Goal: Task Accomplishment & Management: Manage account settings

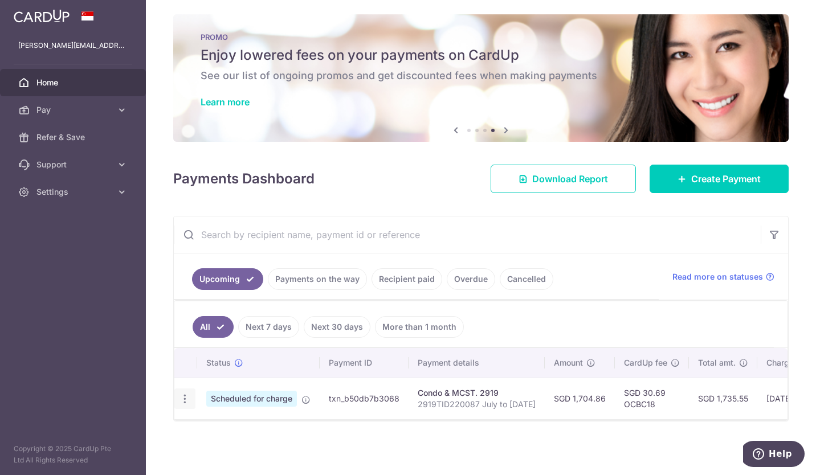
click at [189, 393] on icon "button" at bounding box center [185, 399] width 12 height 12
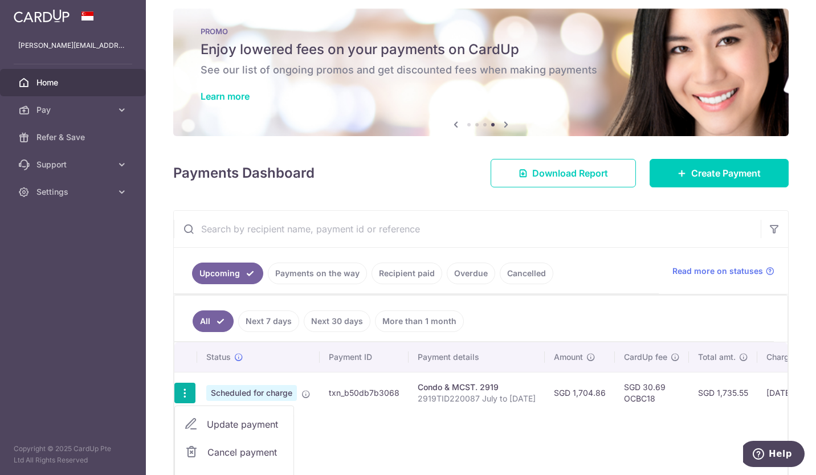
scroll to position [103, 0]
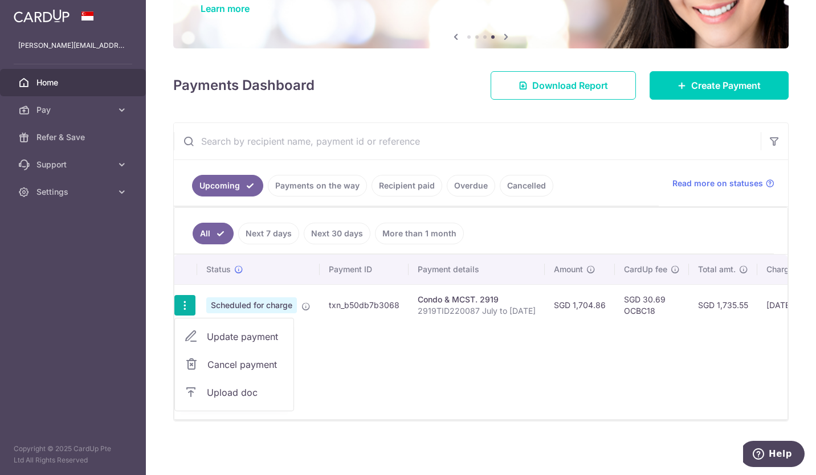
click at [245, 334] on span "Update payment" at bounding box center [245, 337] width 77 height 14
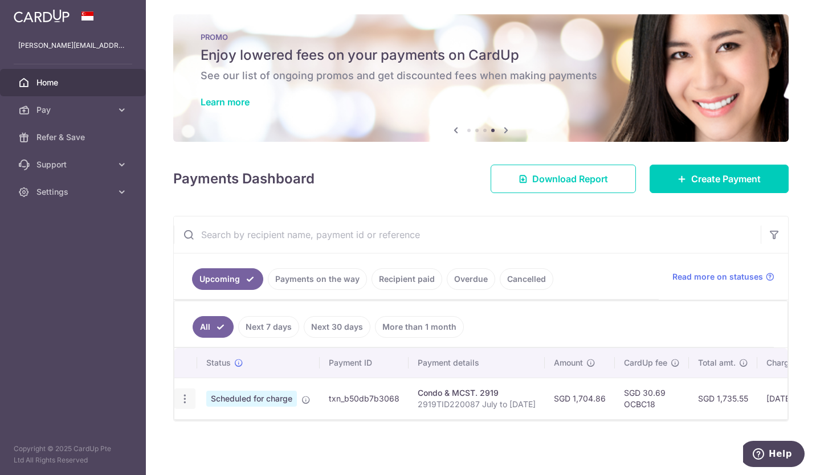
scroll to position [10, 0]
radio input "true"
type input "1,704.86"
type input "06/11/2025"
type input "2919TID220087 July to [DATE]"
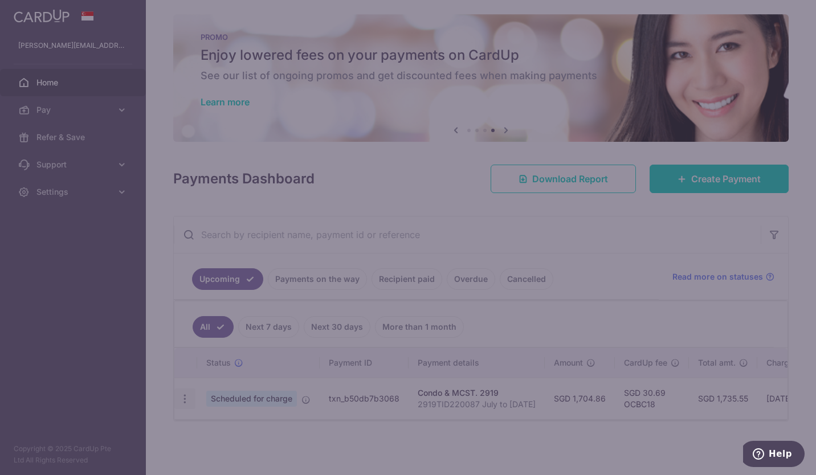
type input "OCBC18"
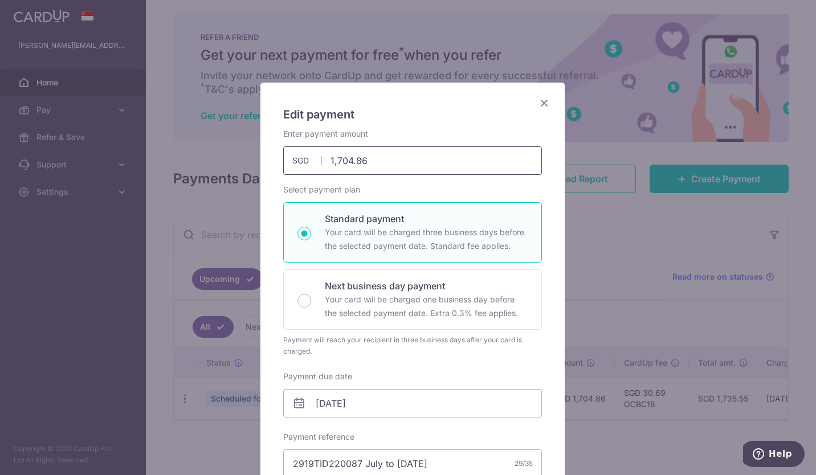
click at [337, 160] on input "1,704.86" at bounding box center [412, 160] width 259 height 28
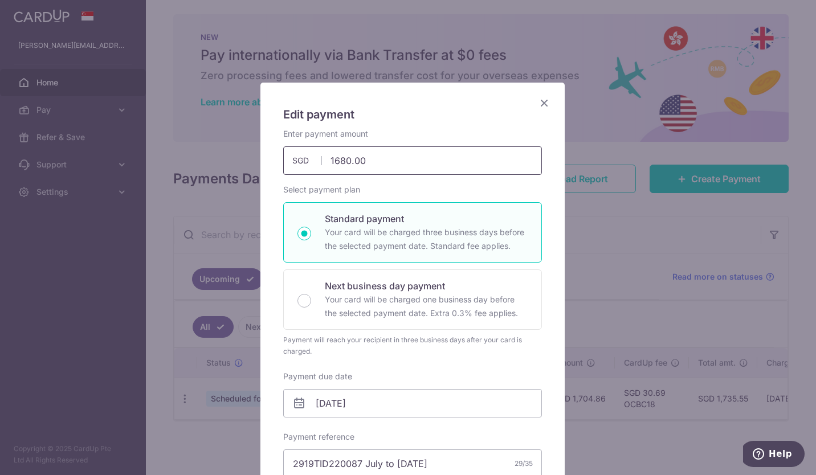
scroll to position [448, 0]
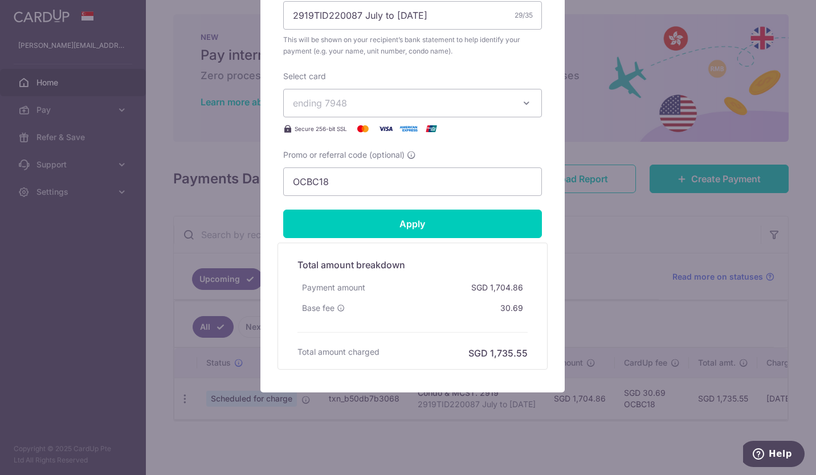
type input "1,680.00"
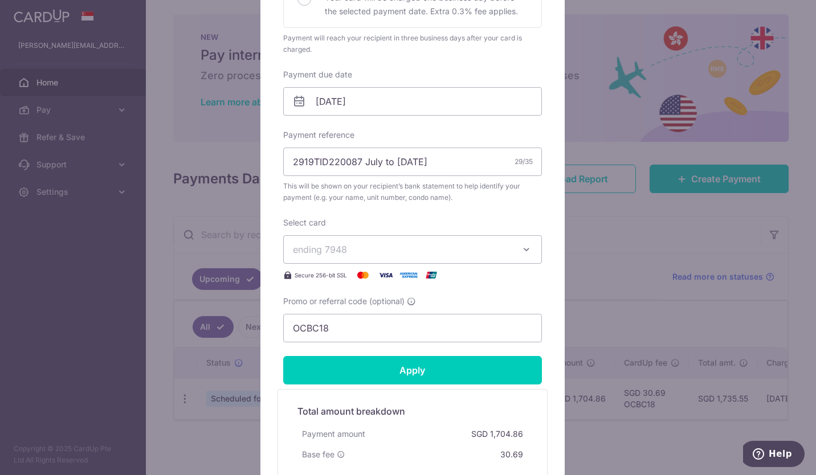
scroll to position [301, 0]
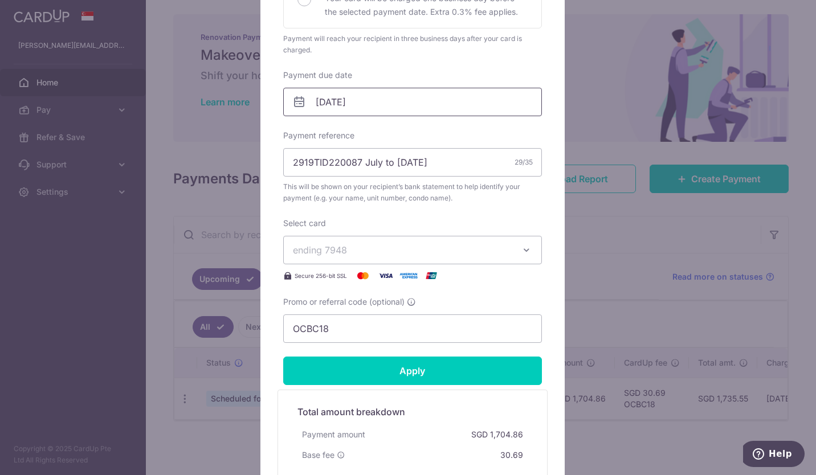
click at [320, 103] on input "06/11/2025" at bounding box center [412, 102] width 259 height 28
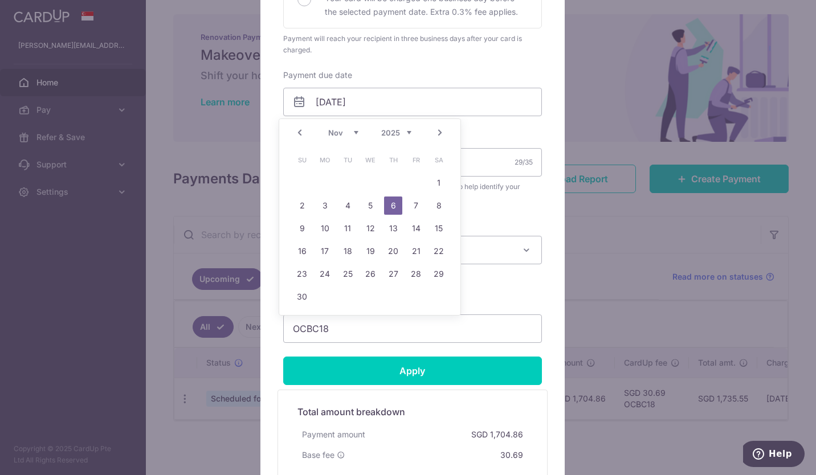
click at [299, 133] on link "Prev" at bounding box center [300, 133] width 14 height 14
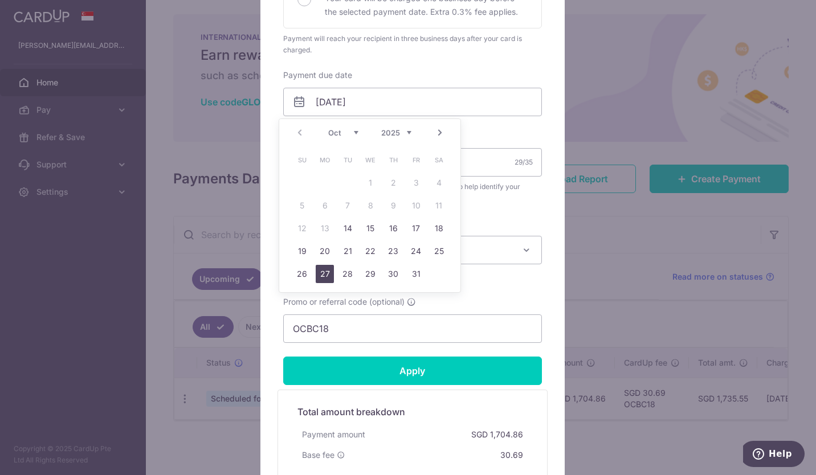
click at [332, 279] on link "27" at bounding box center [325, 274] width 18 height 18
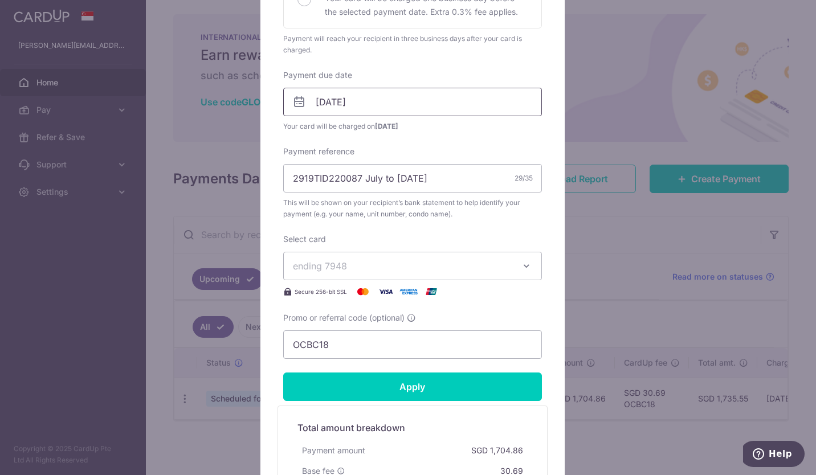
click at [335, 104] on input "27/10/2025" at bounding box center [412, 102] width 259 height 28
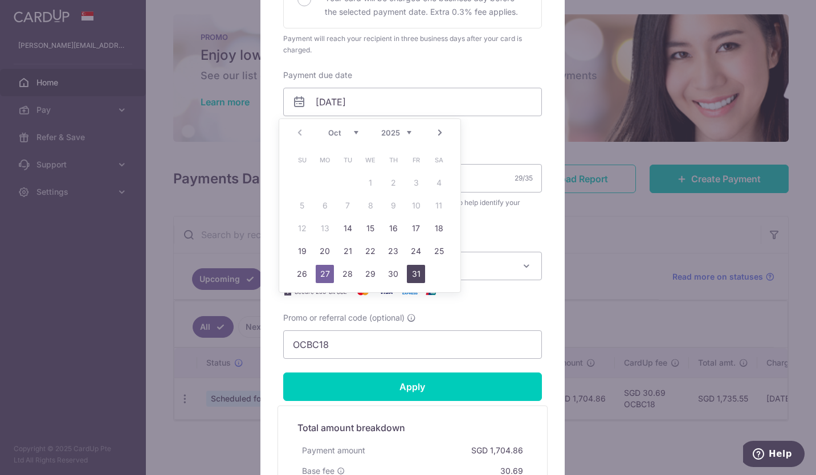
click at [414, 281] on link "31" at bounding box center [416, 274] width 18 height 18
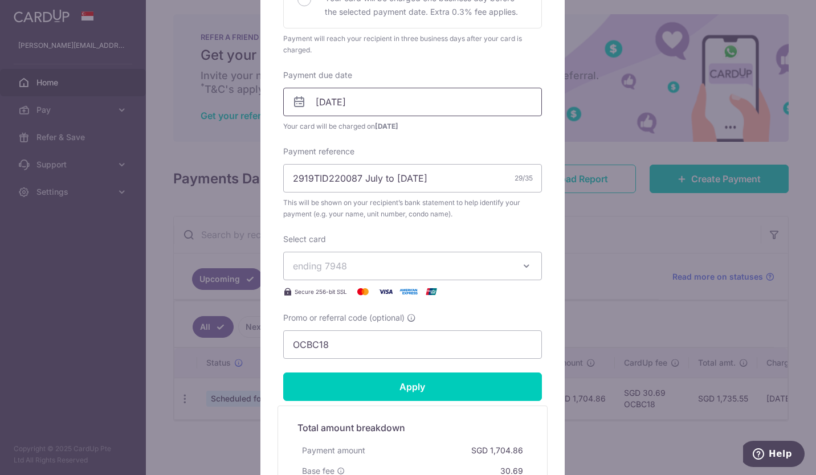
click at [352, 104] on input "[DATE]" at bounding box center [412, 102] width 259 height 28
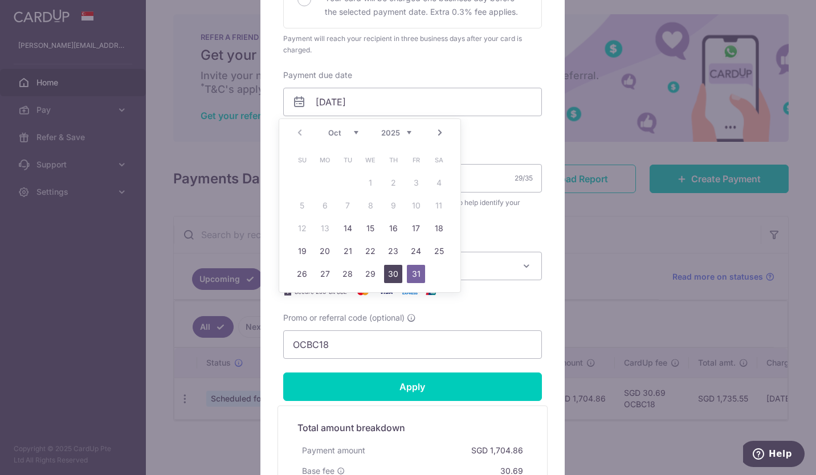
click at [394, 272] on link "30" at bounding box center [393, 274] width 18 height 18
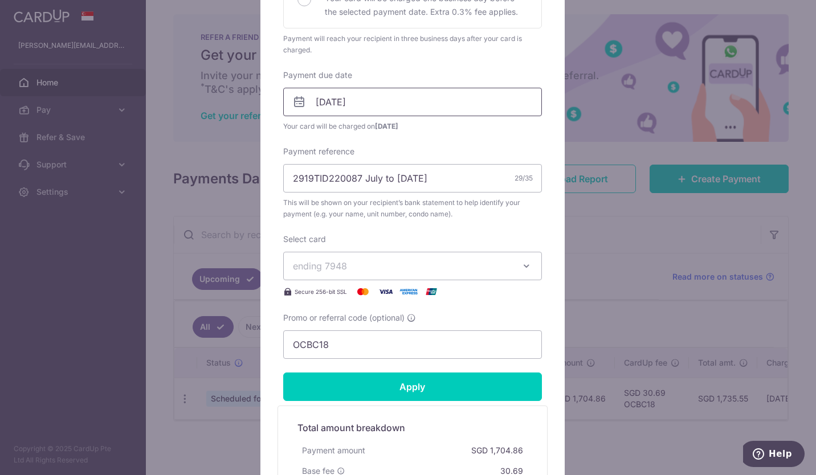
click at [365, 105] on input "30/10/2025" at bounding box center [412, 102] width 259 height 28
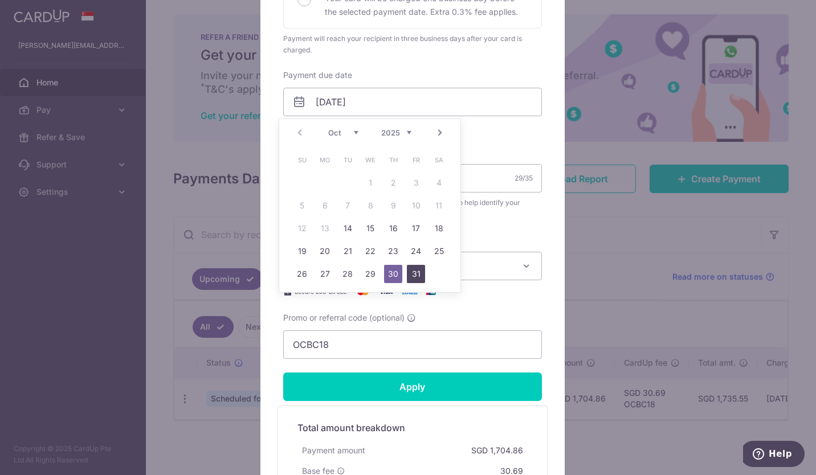
click at [417, 280] on link "31" at bounding box center [416, 274] width 18 height 18
type input "[DATE]"
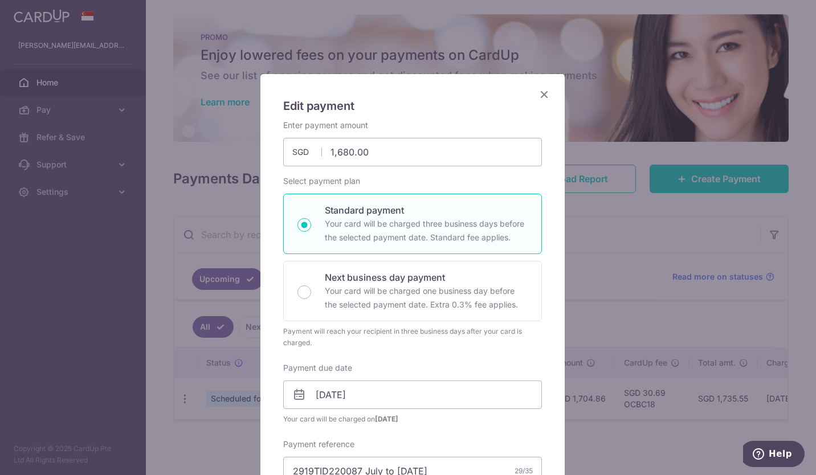
scroll to position [464, 0]
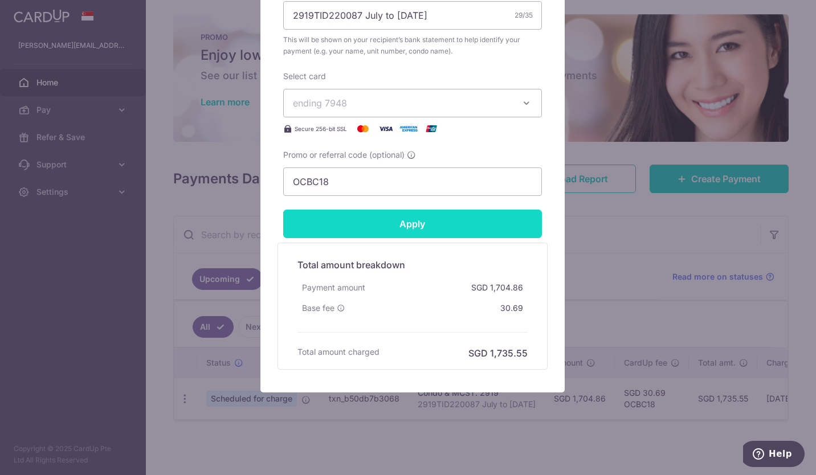
click at [404, 219] on input "Apply" at bounding box center [412, 224] width 259 height 28
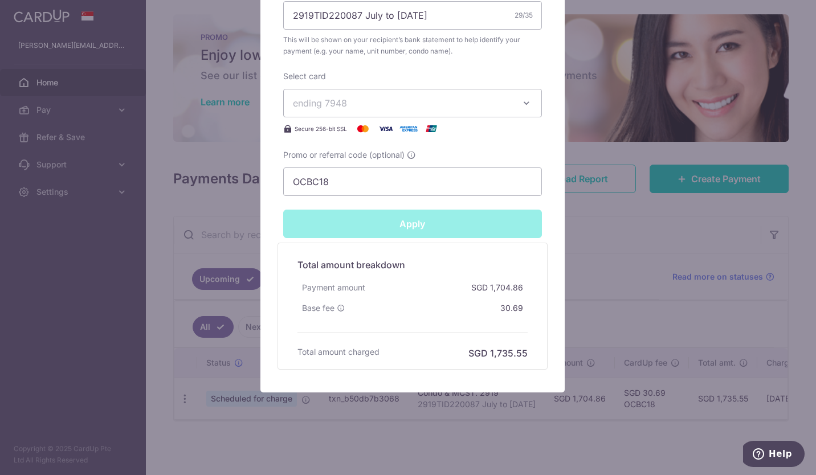
type input "Successfully Applied"
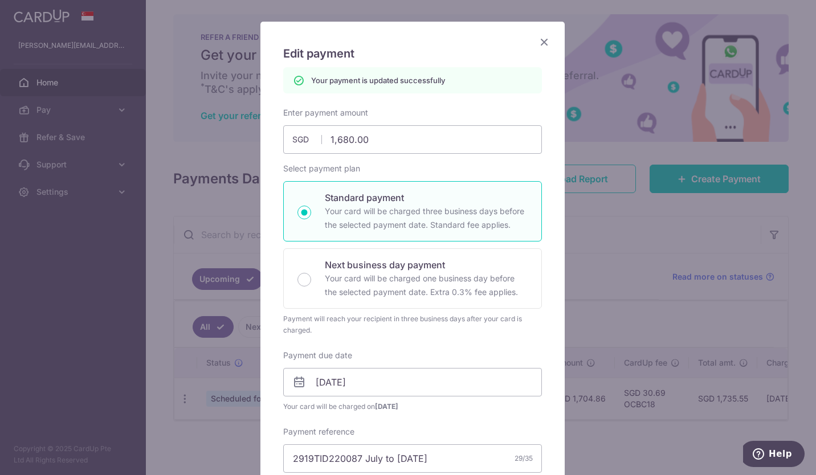
scroll to position [60, 0]
click at [540, 42] on icon "Close" at bounding box center [544, 43] width 14 height 14
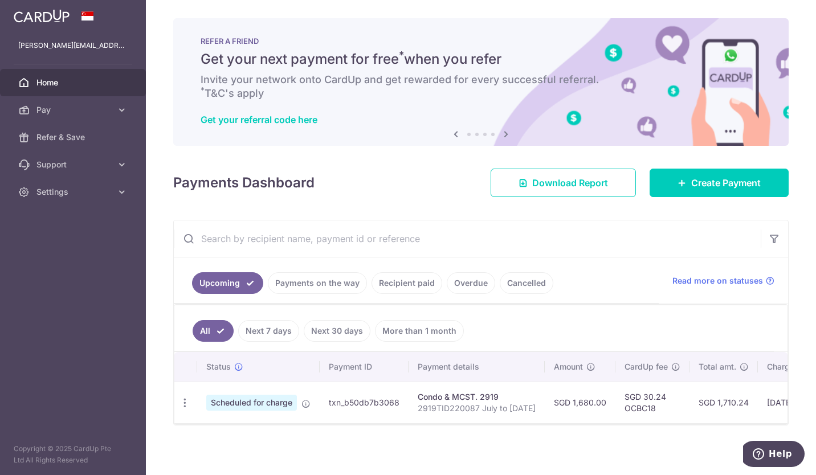
click at [43, 84] on span "Home" at bounding box center [73, 82] width 75 height 11
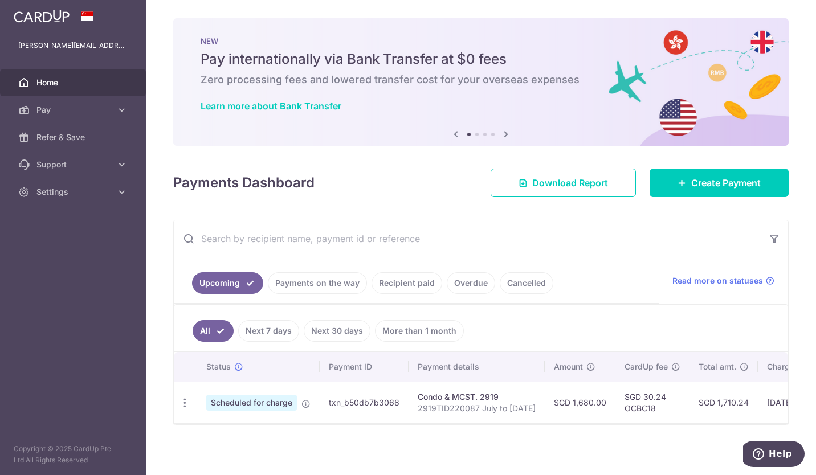
click at [416, 288] on link "Recipient paid" at bounding box center [406, 283] width 71 height 22
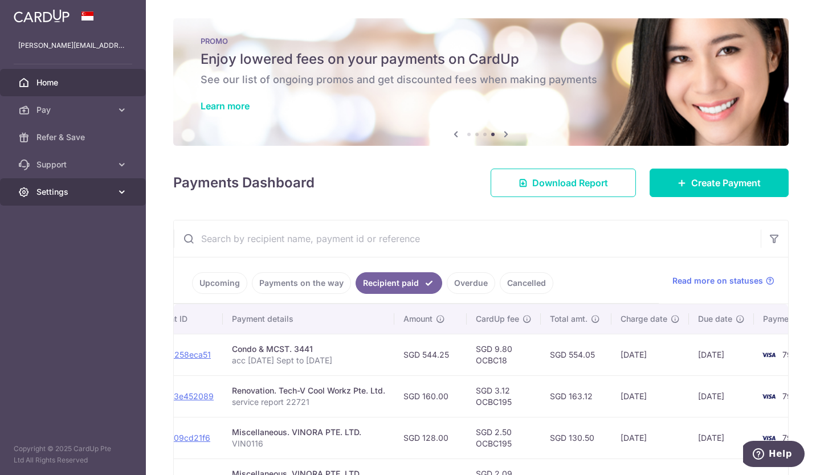
click at [121, 193] on icon at bounding box center [121, 191] width 11 height 11
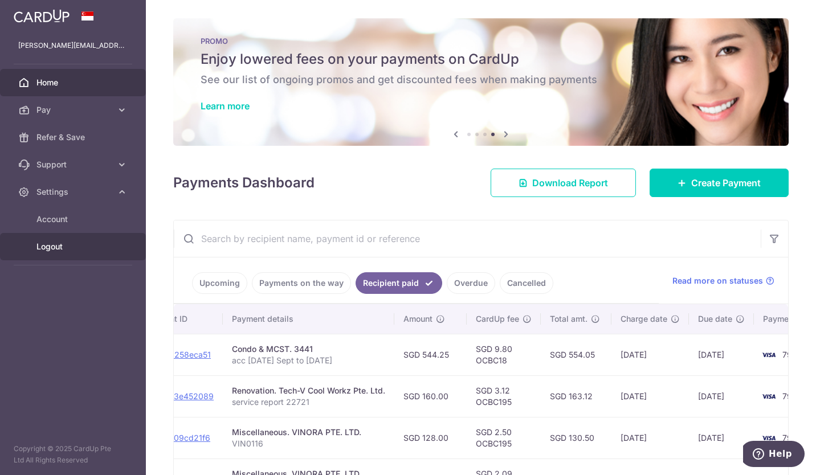
click at [55, 249] on span "Logout" at bounding box center [73, 246] width 75 height 11
